Goal: Information Seeking & Learning: Learn about a topic

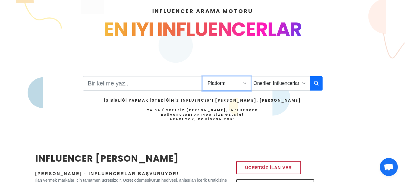
click at [245, 84] on select "Platform Instagram Facebook Youtube Tiktok Twitter Twitch" at bounding box center [227, 83] width 48 height 14
select select "1"
click at [203, 76] on select "Platform Instagram Facebook Youtube Tiktok Twitter Twitch" at bounding box center [227, 83] width 48 height 14
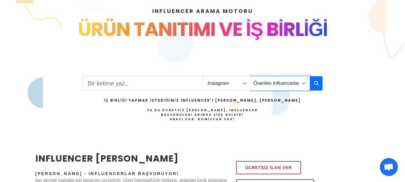
click at [302, 85] on select "Önerilen Influencerlar Aile & Çocuk & Ebeveyn Alışveriş & Giyim & Aksesuar Arab…" at bounding box center [280, 83] width 59 height 14
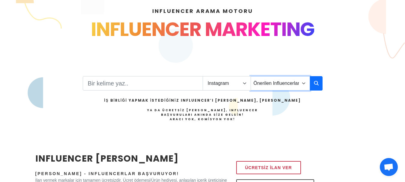
select select "1"
click at [251, 76] on select "Önerilen Influencerlar Aile & Çocuk & Ebeveyn Alışveriş & Giyim & Aksesuar Arab…" at bounding box center [280, 83] width 59 height 14
click at [317, 84] on icon "button" at bounding box center [316, 83] width 5 height 7
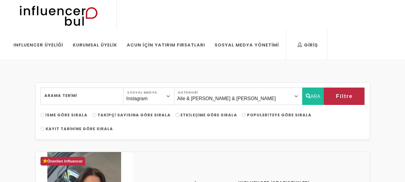
select select "1"
click at [93, 114] on input "Takipçi Sayısına Göre Sırala" at bounding box center [94, 115] width 4 height 4
radio input "true"
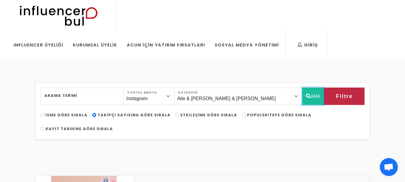
click at [316, 95] on button "ARA" at bounding box center [313, 96] width 22 height 17
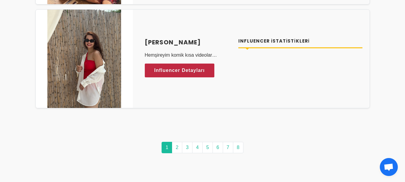
scroll to position [3031, 0]
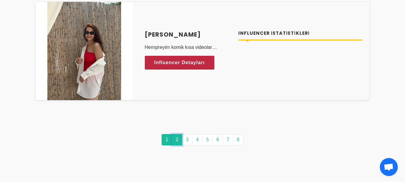
click at [178, 140] on link "2" at bounding box center [177, 139] width 11 height 11
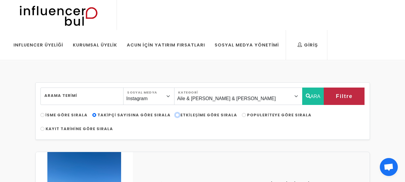
click at [176, 116] on input "Etkileşime Göre Sırala" at bounding box center [178, 115] width 4 height 4
radio input "true"
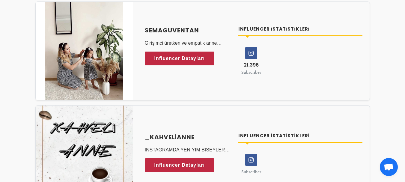
scroll to position [1290, 0]
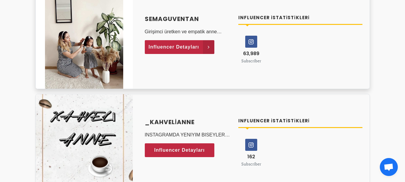
click at [178, 49] on span "Influencer Detayları" at bounding box center [174, 47] width 51 height 9
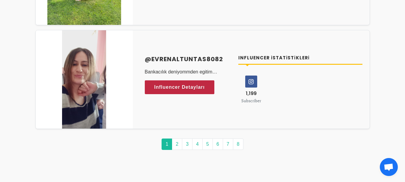
scroll to position [3063, 0]
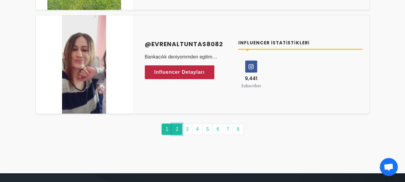
click at [180, 127] on link "2" at bounding box center [177, 129] width 11 height 11
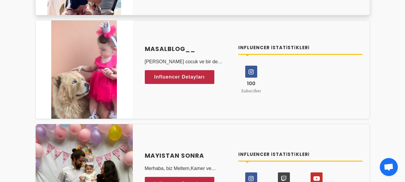
scroll to position [330, 0]
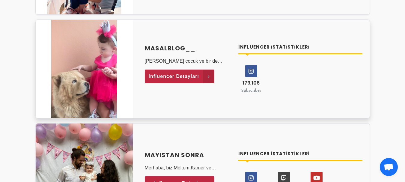
click at [187, 78] on span "Influencer Detayları" at bounding box center [174, 76] width 51 height 9
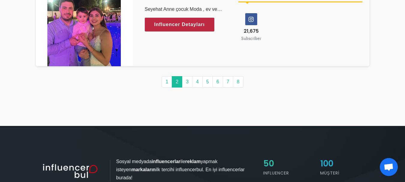
scroll to position [3151, 0]
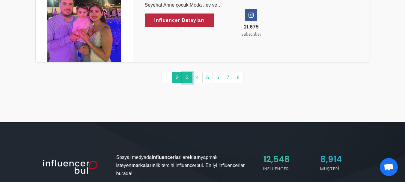
click at [188, 79] on link "3" at bounding box center [187, 77] width 11 height 11
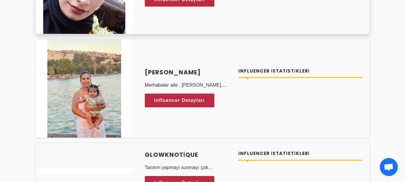
scroll to position [2373, 0]
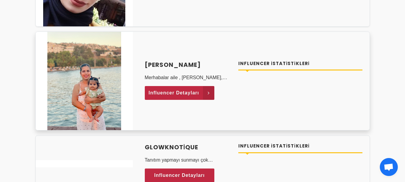
click at [165, 95] on span "Influencer Detayları" at bounding box center [174, 93] width 51 height 9
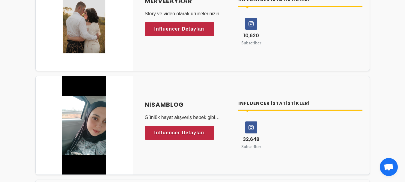
scroll to position [1020, 0]
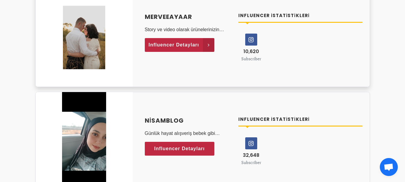
click at [179, 47] on span "Influencer Detayları" at bounding box center [174, 45] width 51 height 9
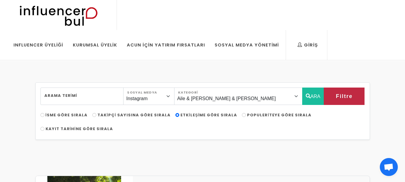
scroll to position [3147, 0]
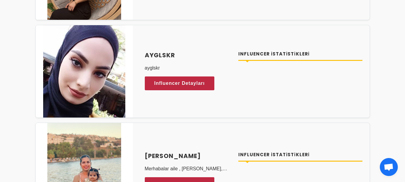
scroll to position [2311, 0]
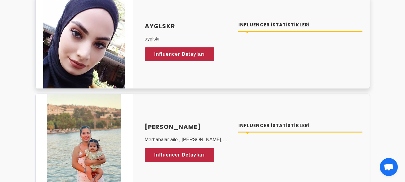
click at [97, 63] on img at bounding box center [84, 42] width 82 height 92
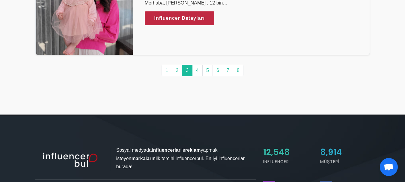
scroll to position [3011, 0]
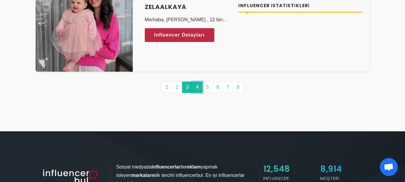
click at [198, 88] on link "4" at bounding box center [197, 87] width 11 height 11
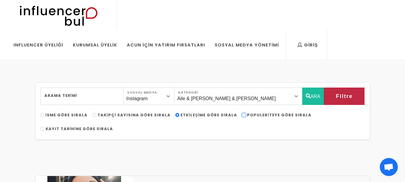
click at [242, 116] on input "Populeriteye Göre Sırala" at bounding box center [244, 115] width 4 height 4
radio input "true"
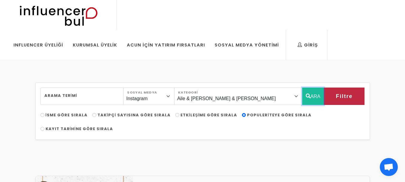
click at [313, 97] on button "ARA" at bounding box center [313, 96] width 22 height 17
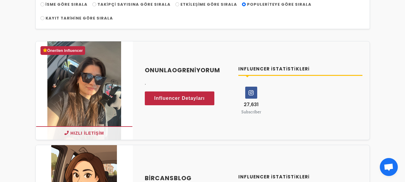
scroll to position [120, 0]
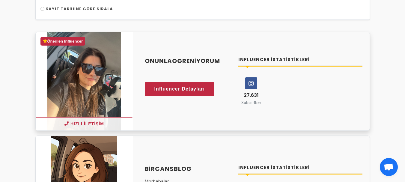
click at [250, 84] on icon at bounding box center [251, 83] width 11 height 11
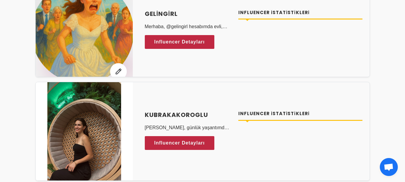
scroll to position [510, 0]
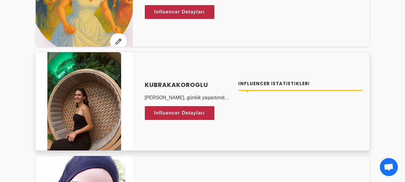
click at [92, 119] on img at bounding box center [84, 101] width 74 height 98
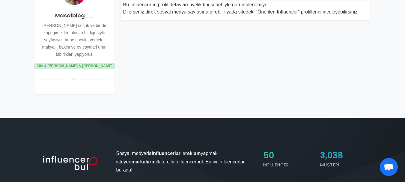
scroll to position [120, 0]
